Goal: Task Accomplishment & Management: Complete application form

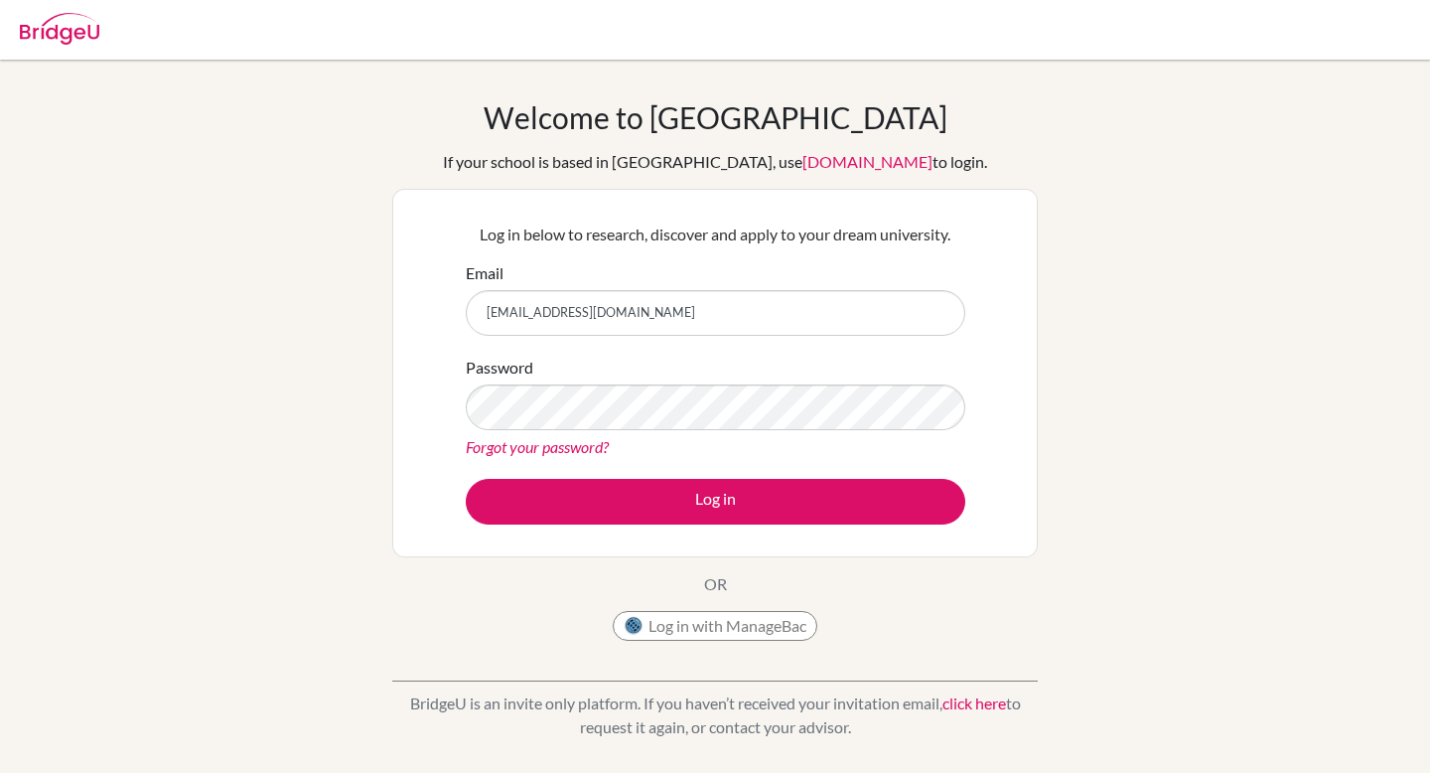
type input "[EMAIL_ADDRESS][DOMAIN_NAME]"
click at [466, 479] on button "Log in" at bounding box center [715, 502] width 499 height 46
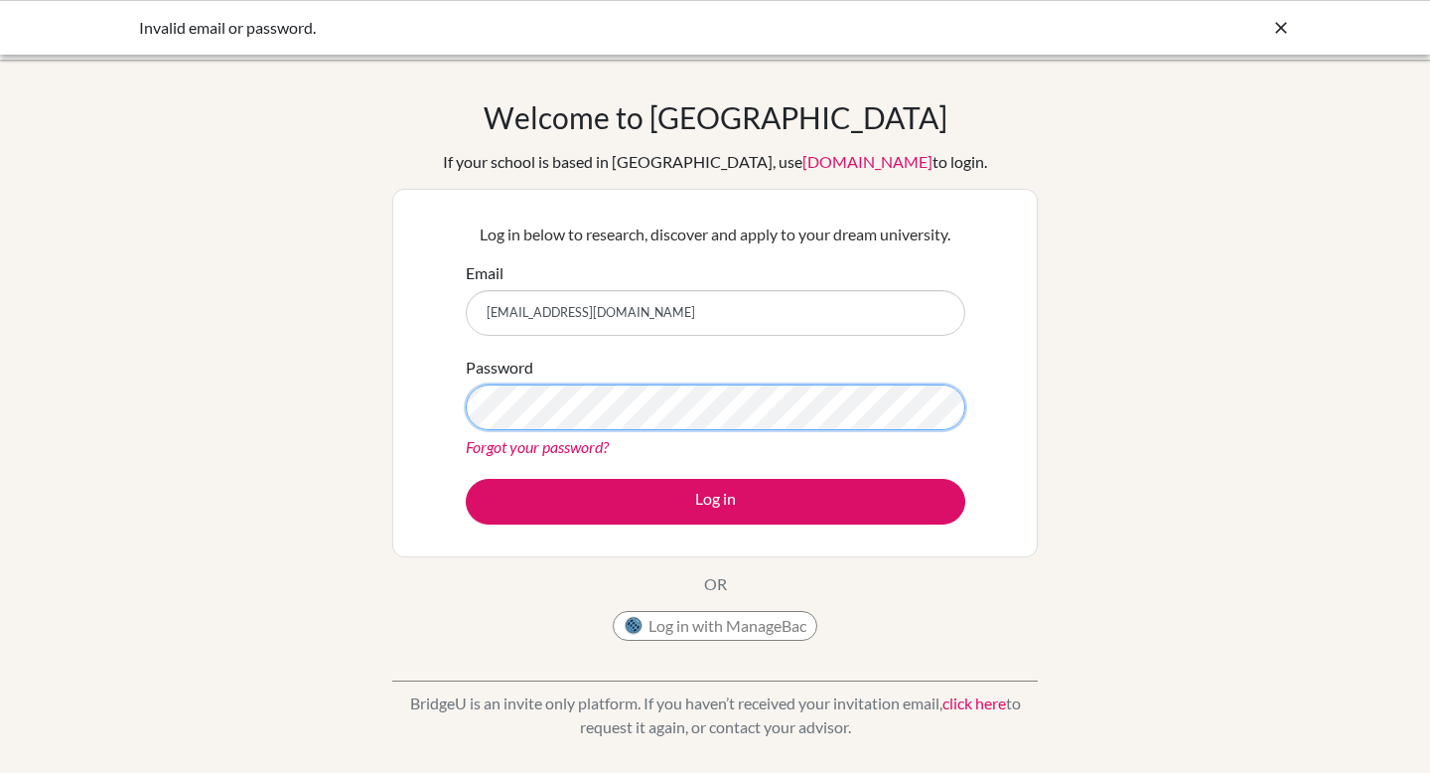
click at [466, 479] on button "Log in" at bounding box center [715, 502] width 499 height 46
click at [635, 528] on div "Log in below to research, discover and apply to your dream university. Email [E…" at bounding box center [715, 373] width 524 height 327
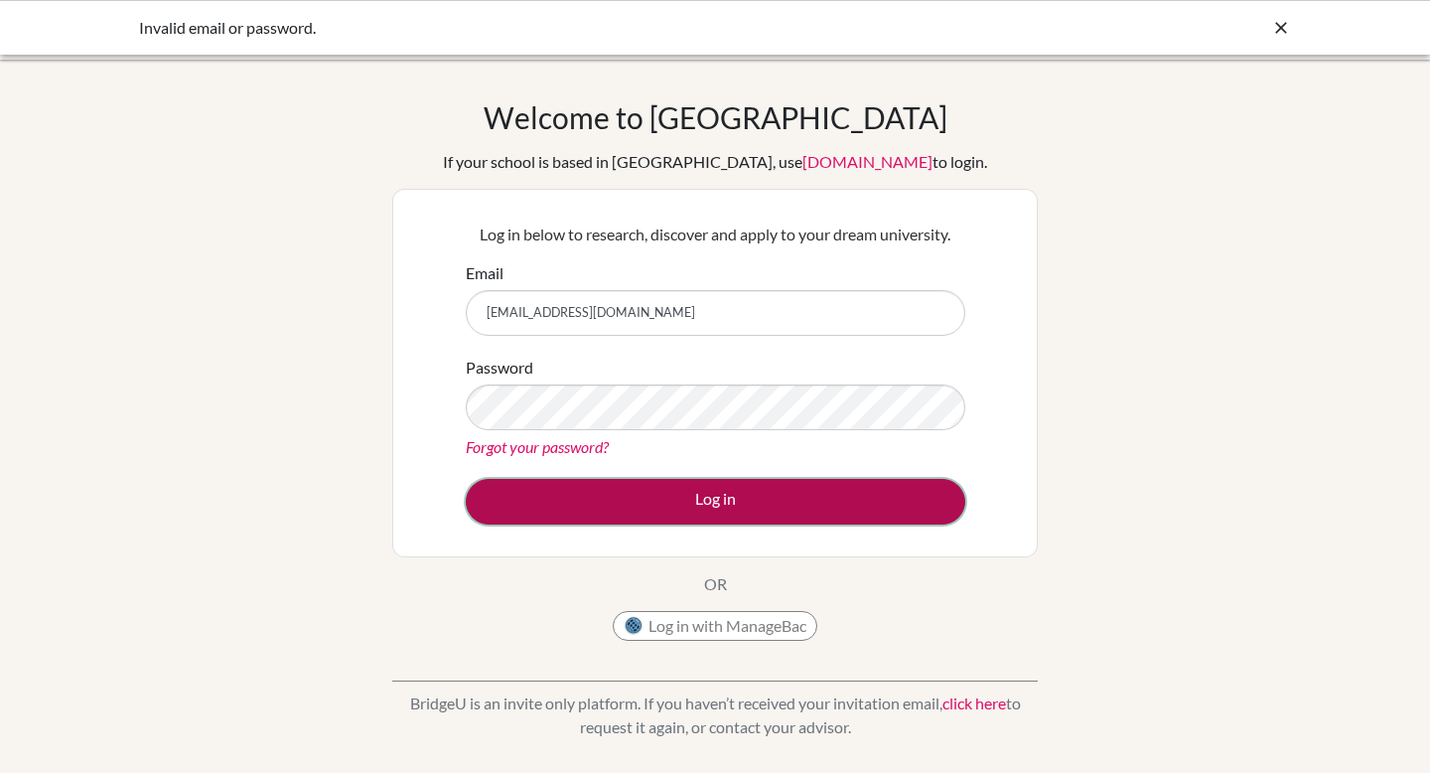
click at [635, 511] on button "Log in" at bounding box center [715, 502] width 499 height 46
